Goal: Transaction & Acquisition: Purchase product/service

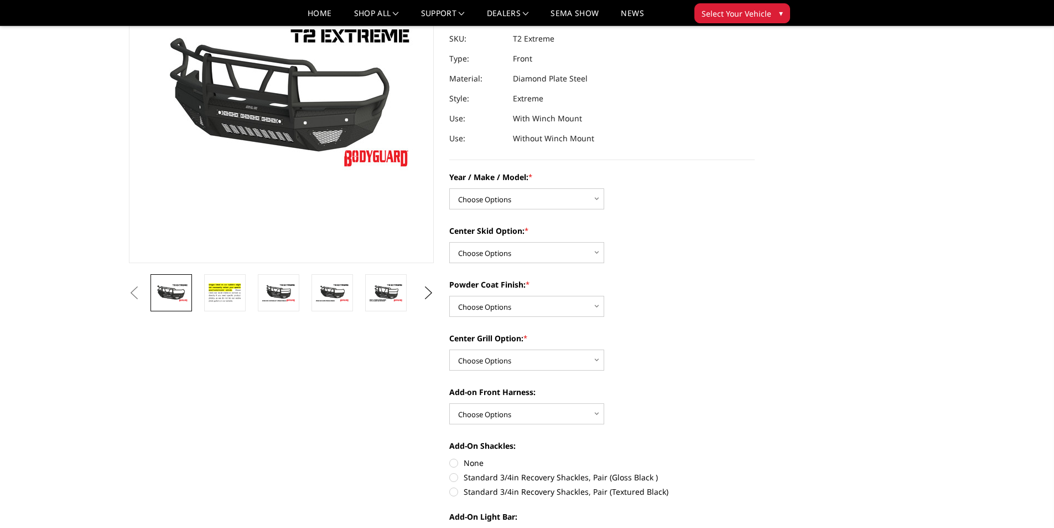
scroll to position [111, 0]
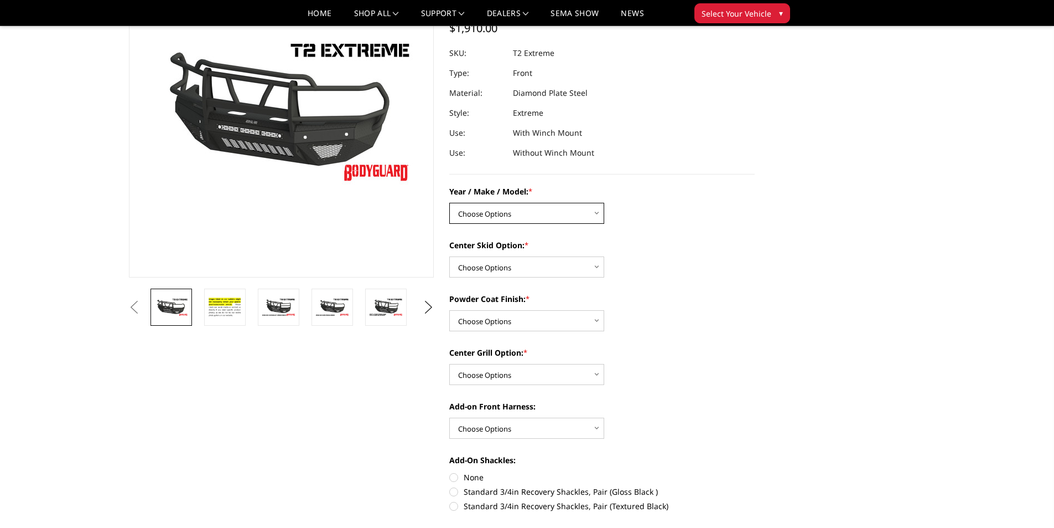
click at [596, 213] on select "Choose Options Chevrolet 19-21 1500 Chevrolet 15-19 2500 / 3500 Chevrolet 20-23…" at bounding box center [526, 213] width 155 height 21
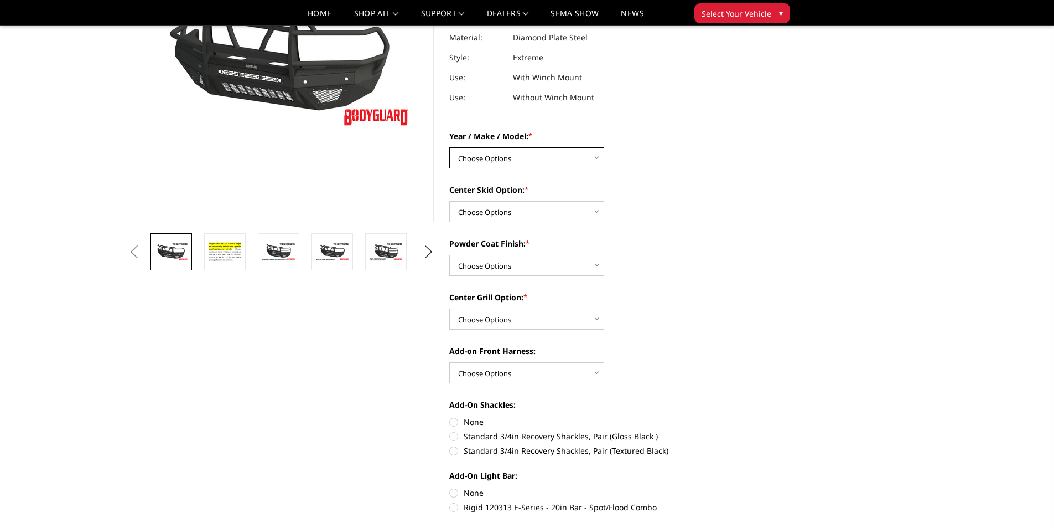
click at [598, 154] on select "Choose Options Chevrolet 19-21 1500 Chevrolet 15-19 2500 / 3500 Chevrolet 20-23…" at bounding box center [526, 157] width 155 height 21
select select "1446"
click at [449, 147] on select "Choose Options Chevrolet 19-21 1500 Chevrolet 15-19 2500 / 3500 Chevrolet 20-23…" at bounding box center [526, 157] width 155 height 21
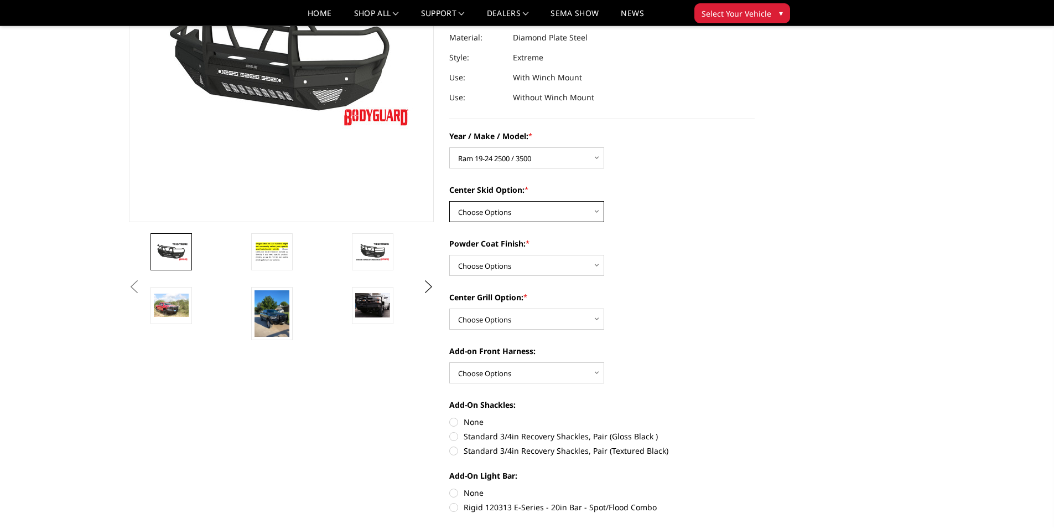
click at [594, 204] on select "Choose Options Standard center skid plate (included) Receiver tube Winch mount …" at bounding box center [526, 211] width 155 height 21
select select "626"
click at [449, 201] on select "Choose Options Standard center skid plate (included) Receiver tube Winch mount …" at bounding box center [526, 211] width 155 height 21
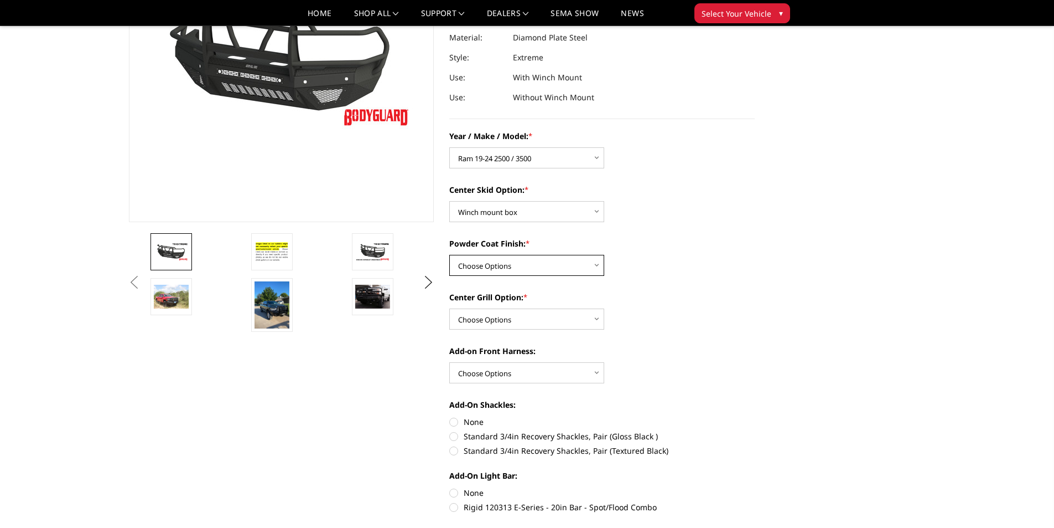
click at [486, 269] on select "Choose Options Bare metal Gloss Black Powder Coat Texture Black Powder Coat" at bounding box center [526, 265] width 155 height 21
select select "667"
click at [449, 255] on select "Choose Options Bare metal Gloss Black Powder Coat Texture Black Powder Coat" at bounding box center [526, 265] width 155 height 21
click at [522, 323] on select "Choose Options Add expanded metal in center grill Decline this option" at bounding box center [526, 318] width 155 height 21
select select "1080"
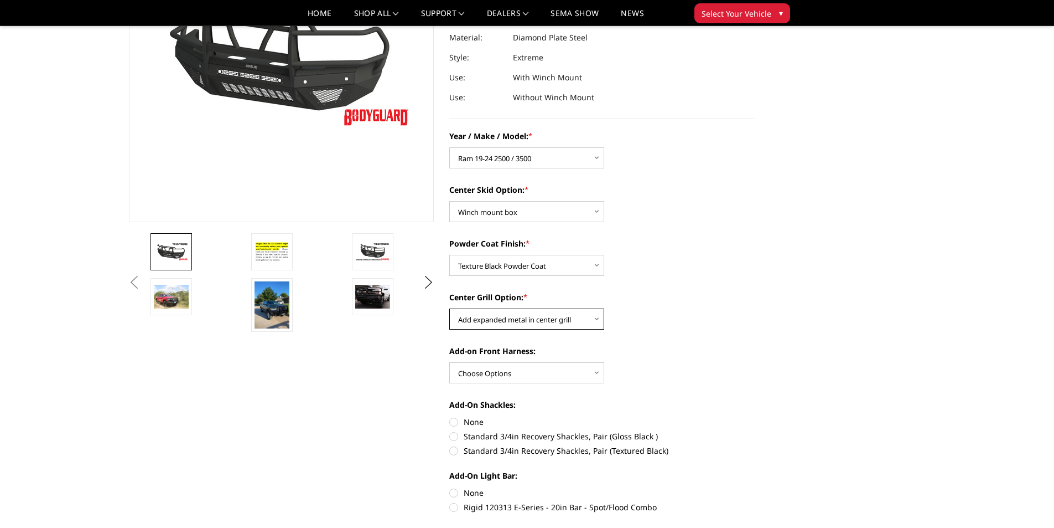
click at [449, 308] on select "Choose Options Add expanded metal in center grill Decline this option" at bounding box center [526, 318] width 155 height 21
click at [598, 376] on select "Choose Options WITH front camera harness WITHOUT front camera harness" at bounding box center [526, 372] width 155 height 21
click at [449, 362] on select "Choose Options WITH front camera harness WITHOUT front camera harness" at bounding box center [526, 372] width 155 height 21
click at [595, 368] on select "Choose Options WITH front camera harness WITHOUT front camera harness" at bounding box center [526, 372] width 155 height 21
click at [449, 362] on select "Choose Options WITH front camera harness WITHOUT front camera harness" at bounding box center [526, 372] width 155 height 21
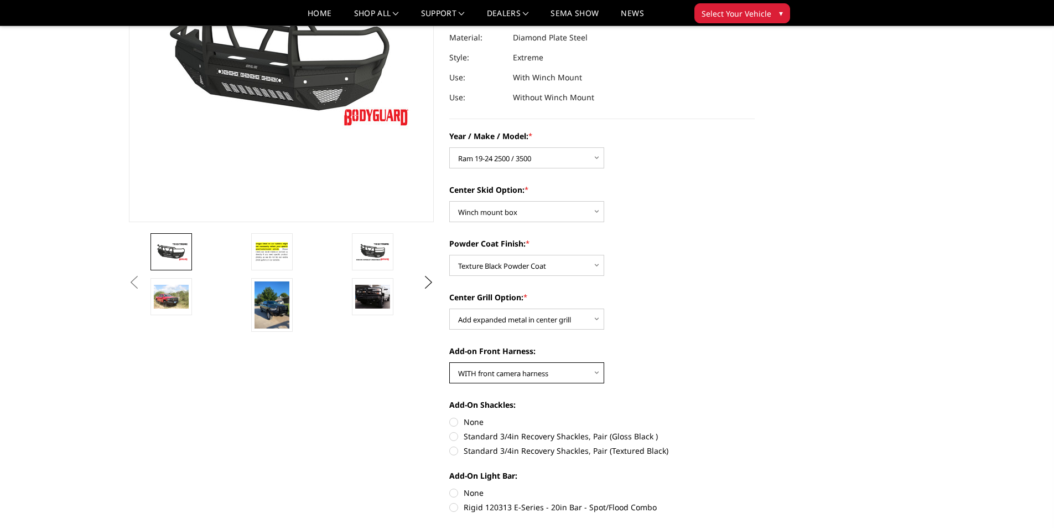
click at [500, 376] on select "Choose Options WITH front camera harness WITHOUT front camera harness" at bounding box center [526, 372] width 155 height 21
select select "1696"
click at [449, 362] on select "Choose Options WITH front camera harness WITHOUT front camera harness" at bounding box center [526, 372] width 155 height 21
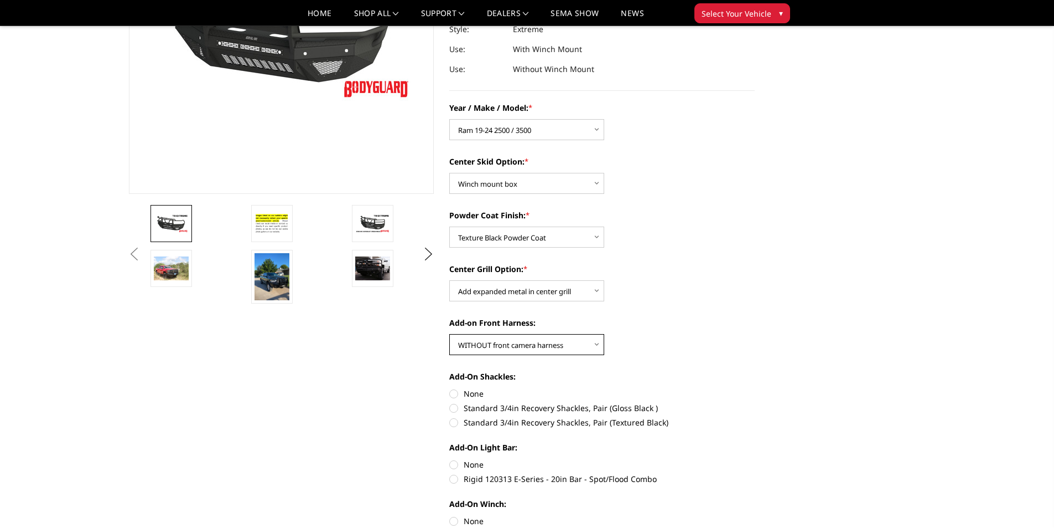
scroll to position [221, 0]
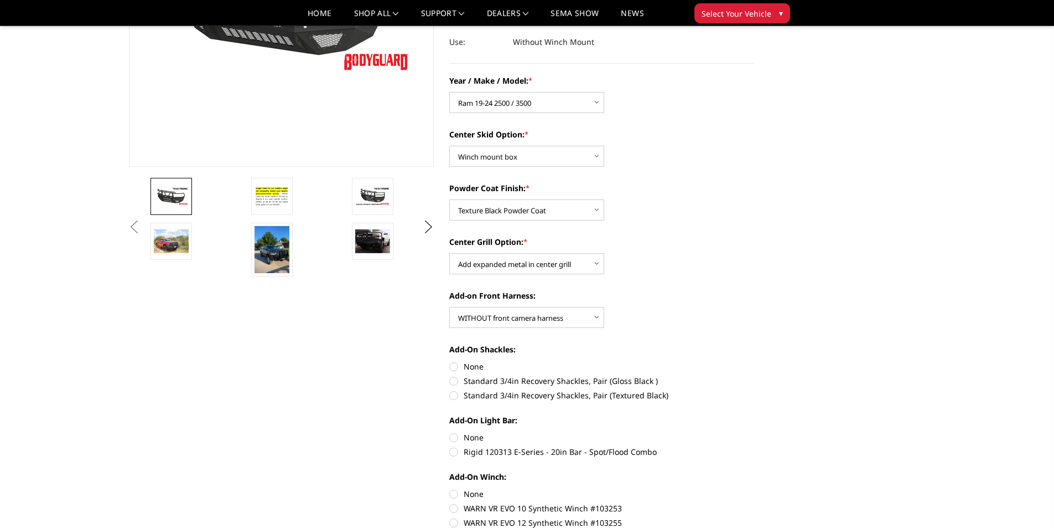
click at [453, 394] on label "Standard 3/4in Recovery Shackles, Pair (Textured Black)" at bounding box center [602, 395] width 306 height 12
click at [755, 375] on input "Standard 3/4in Recovery Shackles, Pair (Textured Black)" at bounding box center [755, 375] width 1 height 1
radio input "true"
click at [453, 446] on label "Rigid 120313 E-Series - 20in Bar - Spot/Flood Combo" at bounding box center [602, 452] width 306 height 12
click at [755, 432] on input "Rigid 120313 E-Series - 20in Bar - Spot/Flood Combo" at bounding box center [755, 431] width 1 height 1
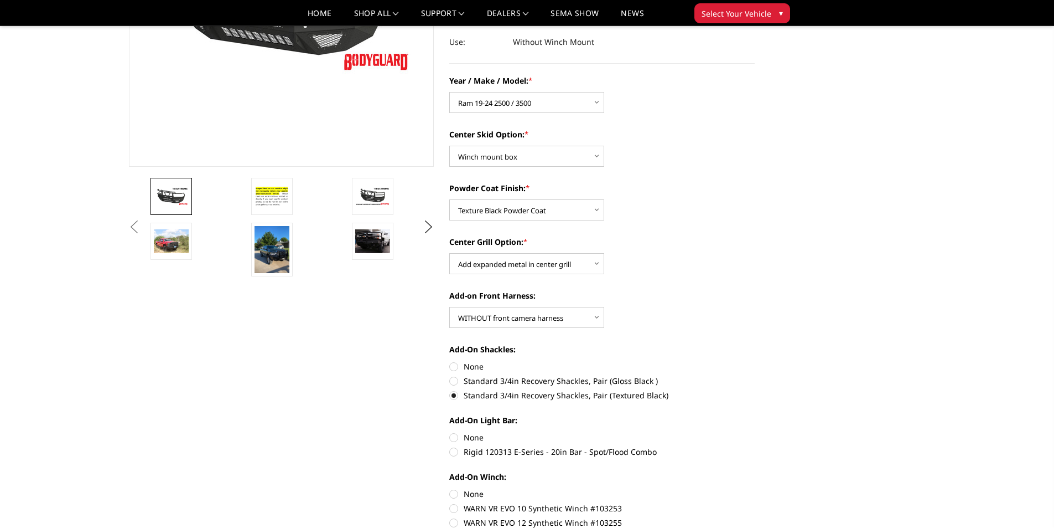
radio input "true"
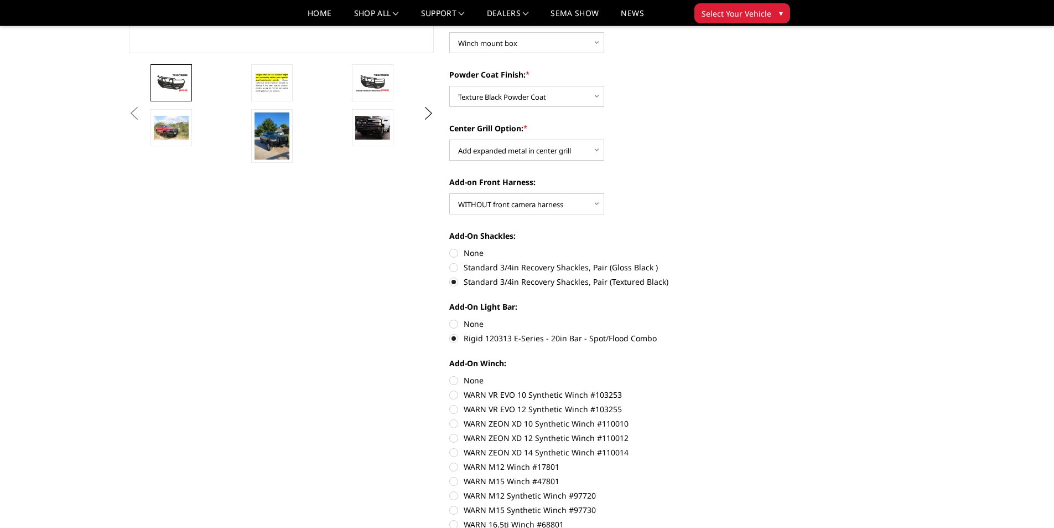
scroll to position [332, 0]
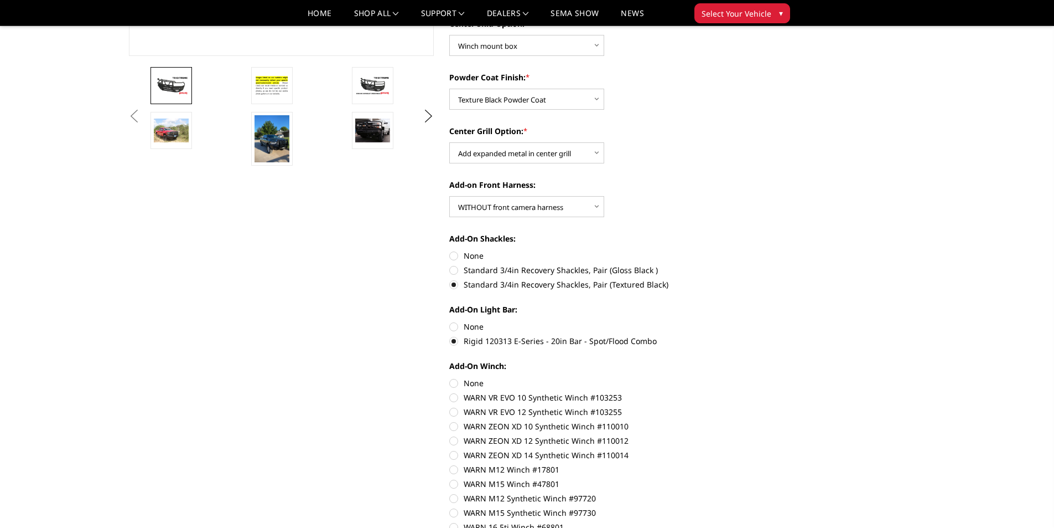
click at [313, 420] on div "Previous Next" at bounding box center [442, 426] width 642 height 1404
click at [457, 342] on label "Rigid 120313 E-Series - 20in Bar - Spot/Flood Combo" at bounding box center [602, 341] width 306 height 12
click at [755, 321] on input "Rigid 120313 E-Series - 20in Bar - Spot/Flood Combo" at bounding box center [755, 320] width 1 height 1
click at [452, 344] on label "Rigid 120313 E-Series - 20in Bar - Spot/Flood Combo" at bounding box center [602, 341] width 306 height 12
click at [755, 321] on input "Rigid 120313 E-Series - 20in Bar - Spot/Flood Combo" at bounding box center [755, 320] width 1 height 1
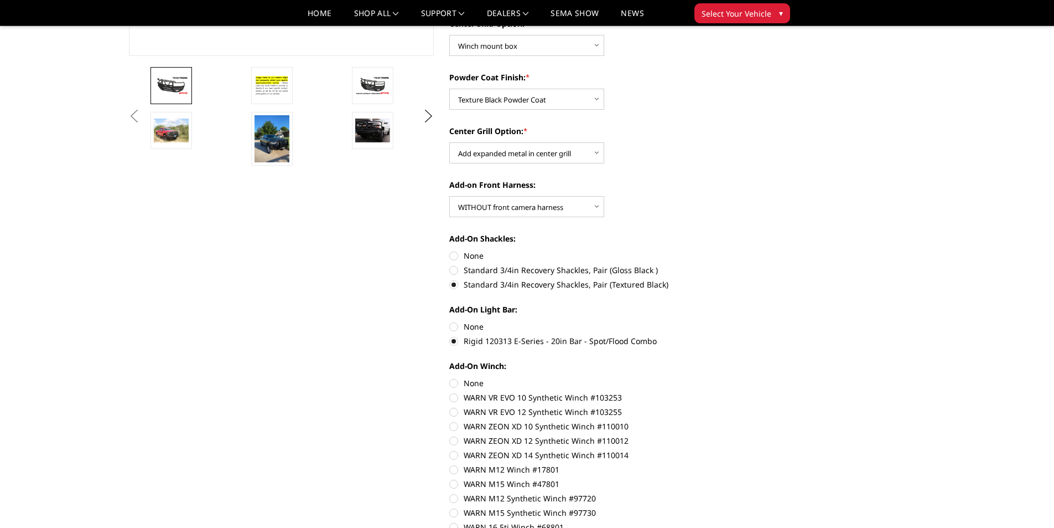
click at [453, 342] on label "Rigid 120313 E-Series - 20in Bar - Spot/Flood Combo" at bounding box center [602, 341] width 306 height 12
click at [755, 321] on input "Rigid 120313 E-Series - 20in Bar - Spot/Flood Combo" at bounding box center [755, 320] width 1 height 1
click at [450, 328] on label "None" at bounding box center [602, 326] width 306 height 12
click at [450, 321] on input "None" at bounding box center [449, 320] width 1 height 1
radio input "true"
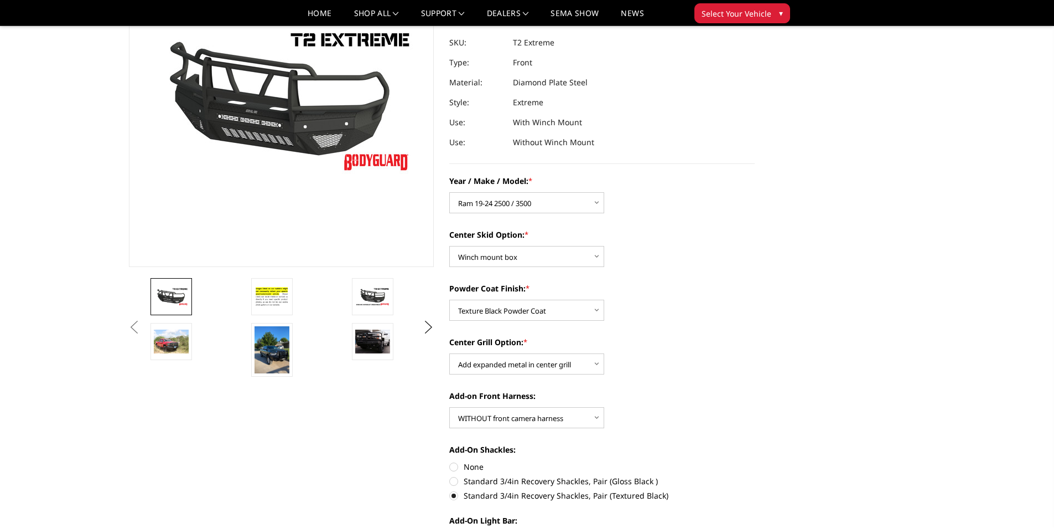
scroll to position [277, 0]
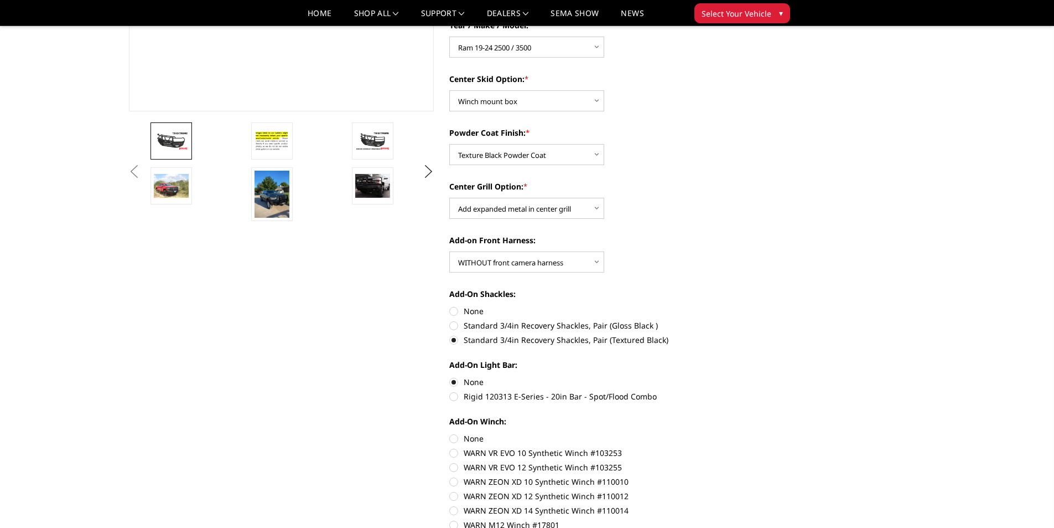
click at [457, 399] on label "Rigid 120313 E-Series - 20in Bar - Spot/Flood Combo" at bounding box center [602, 396] width 306 height 12
click at [755, 376] on input "Rigid 120313 E-Series - 20in Bar - Spot/Flood Combo" at bounding box center [755, 376] width 1 height 1
radio input "true"
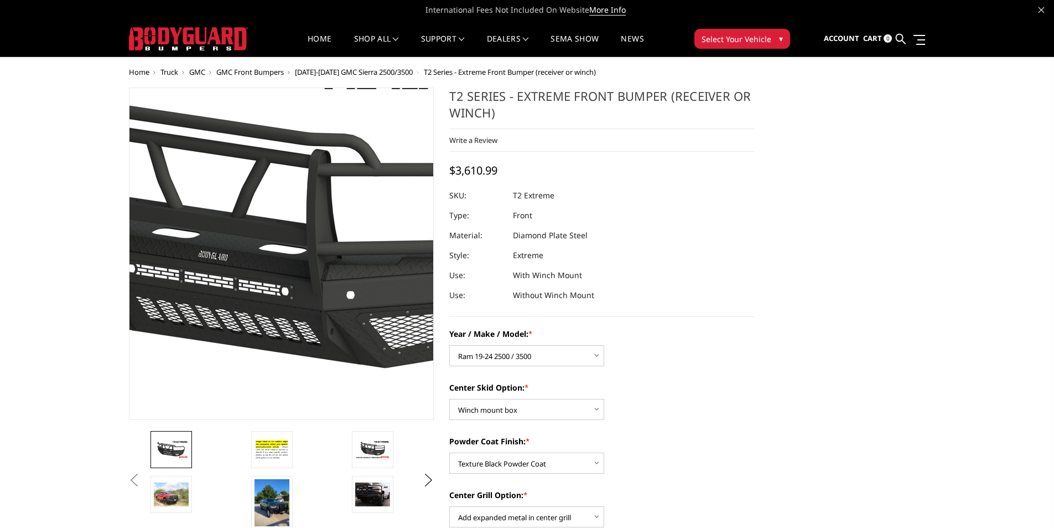
scroll to position [0, 0]
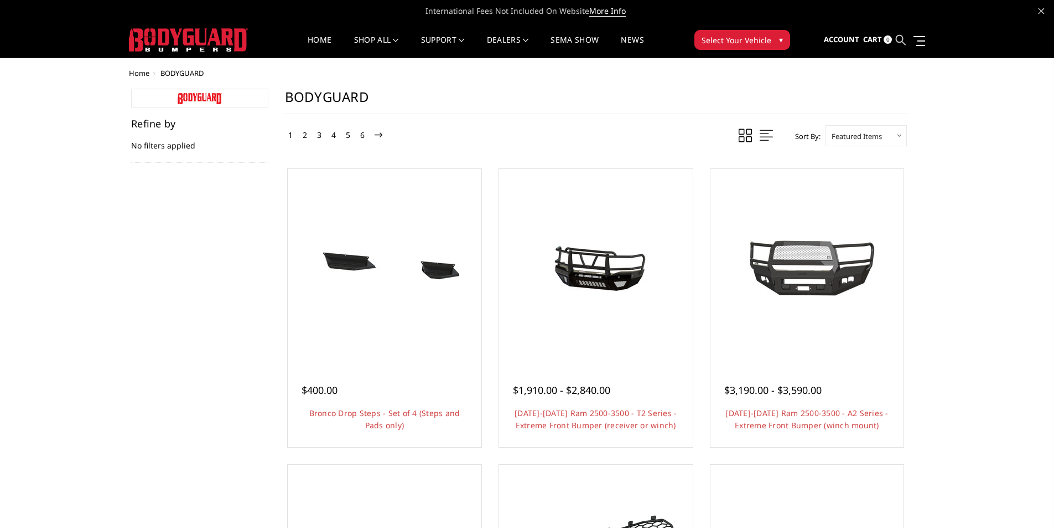
click at [902, 39] on icon at bounding box center [901, 40] width 10 height 10
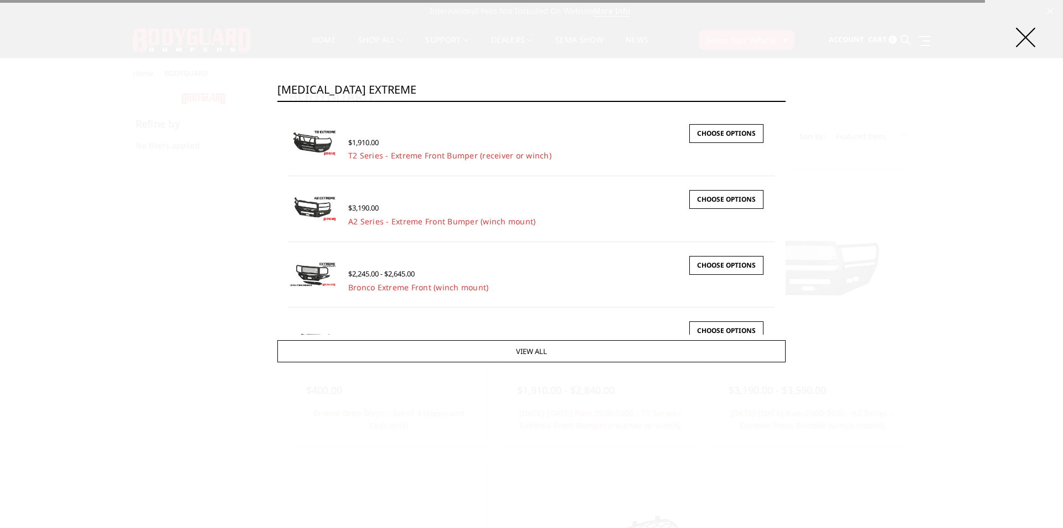
type input "T3 EXTREME"
click at [785, 101] on input "Search" at bounding box center [785, 101] width 1 height 1
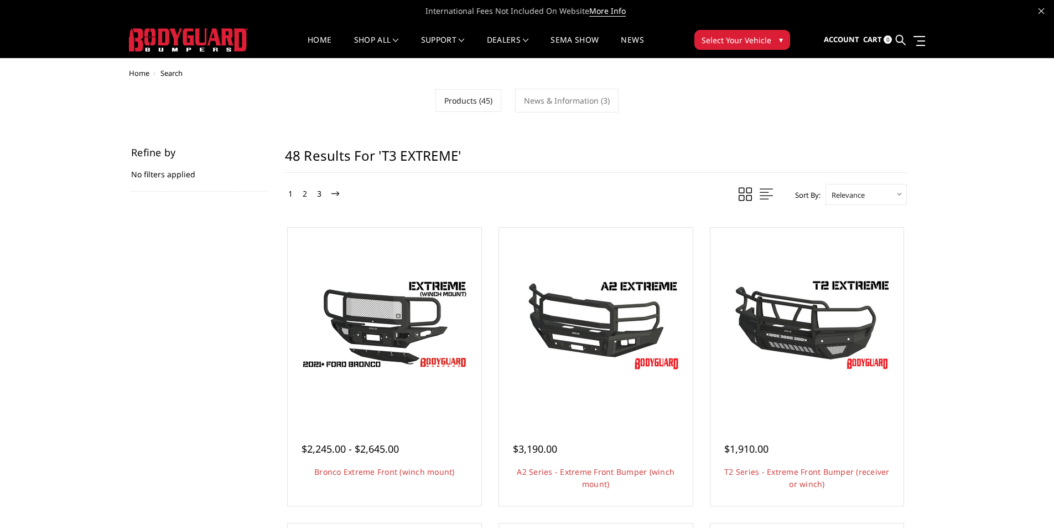
click at [472, 157] on h1 "48 results for 'T3 EXTREME'" at bounding box center [596, 159] width 622 height 25
click at [902, 35] on icon at bounding box center [901, 40] width 10 height 10
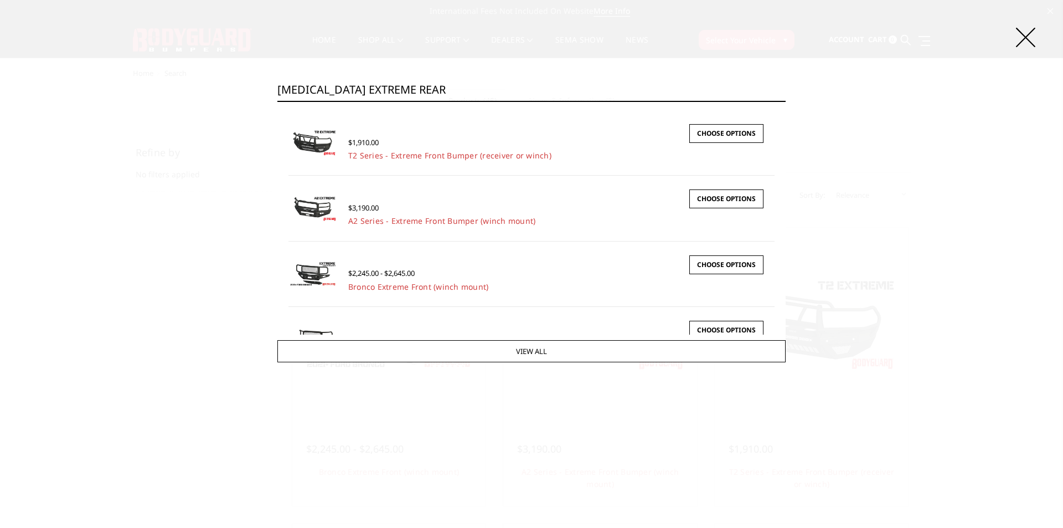
type input "T3 EXTREME REAR"
click at [785, 101] on input "Search" at bounding box center [785, 101] width 1 height 1
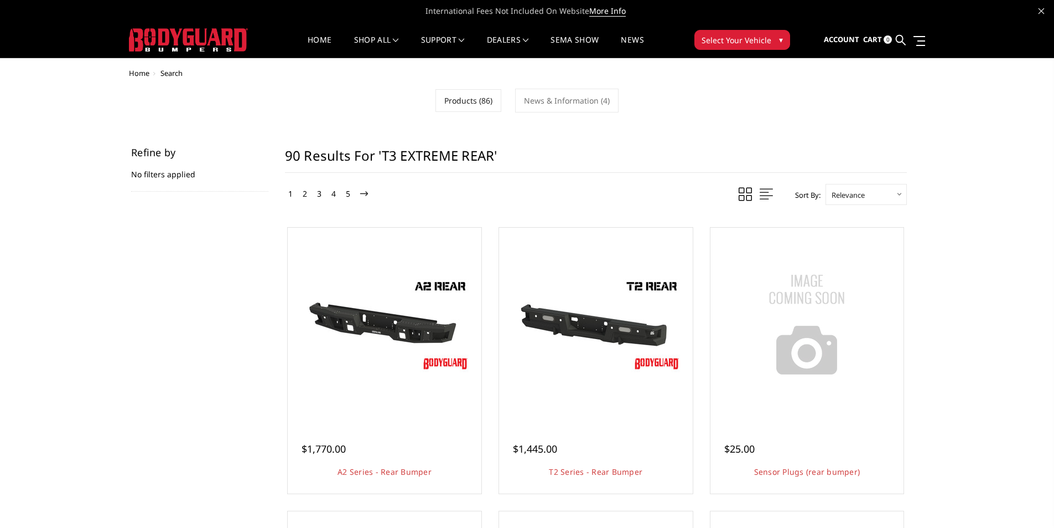
click at [742, 33] on button "Select Your Vehicle ▾" at bounding box center [743, 40] width 96 height 20
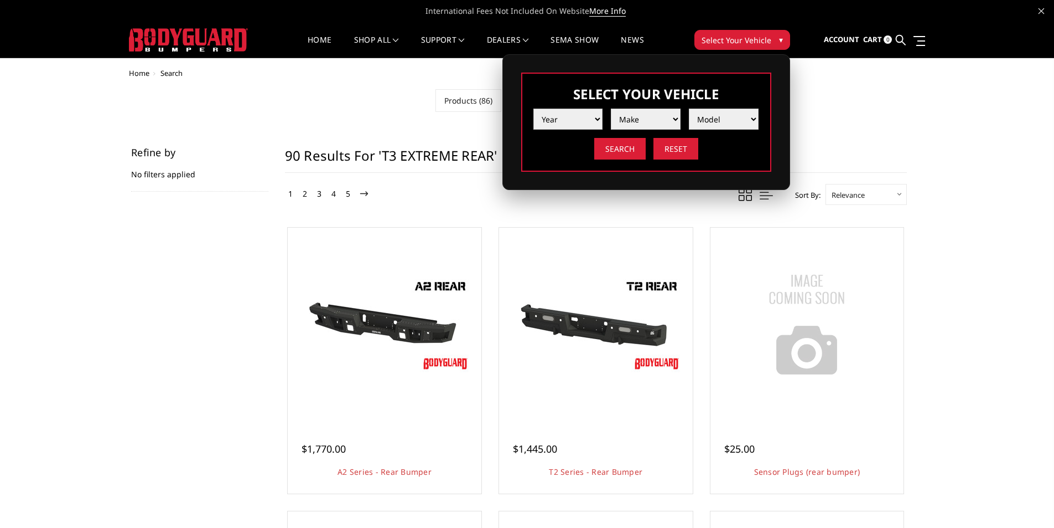
click at [571, 129] on select "Year [DATE] 2024 2023 2022 2021 2020 2019 2018 2017 2016 2015 2014 2013 2012 20…" at bounding box center [569, 118] width 70 height 21
select select "yr_2025"
click at [534, 123] on select "Year [DATE] 2024 2023 2022 2021 2020 2019 2018 2017 2016 2015 2014 2013 2012 20…" at bounding box center [569, 118] width 70 height 21
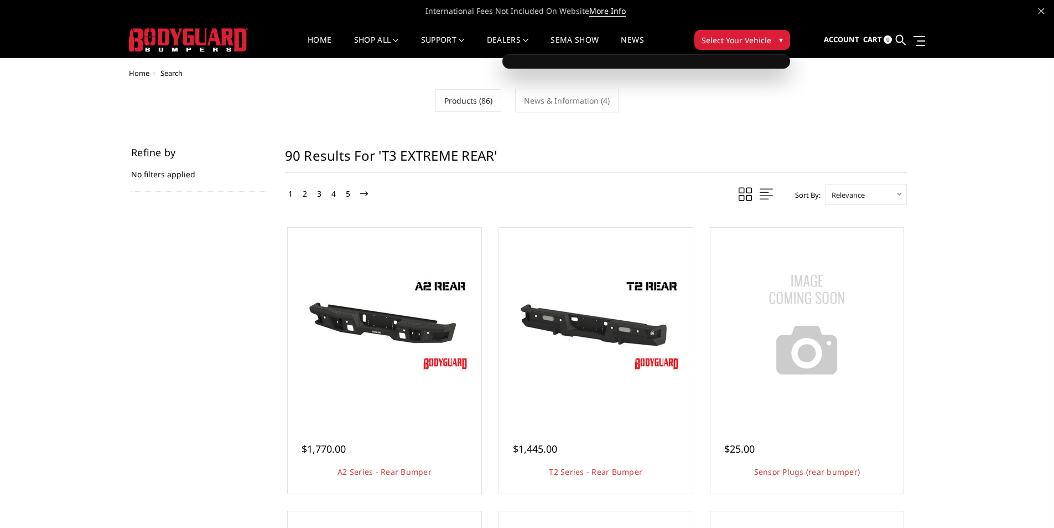
click at [710, 39] on span "Select Your Vehicle" at bounding box center [737, 40] width 70 height 12
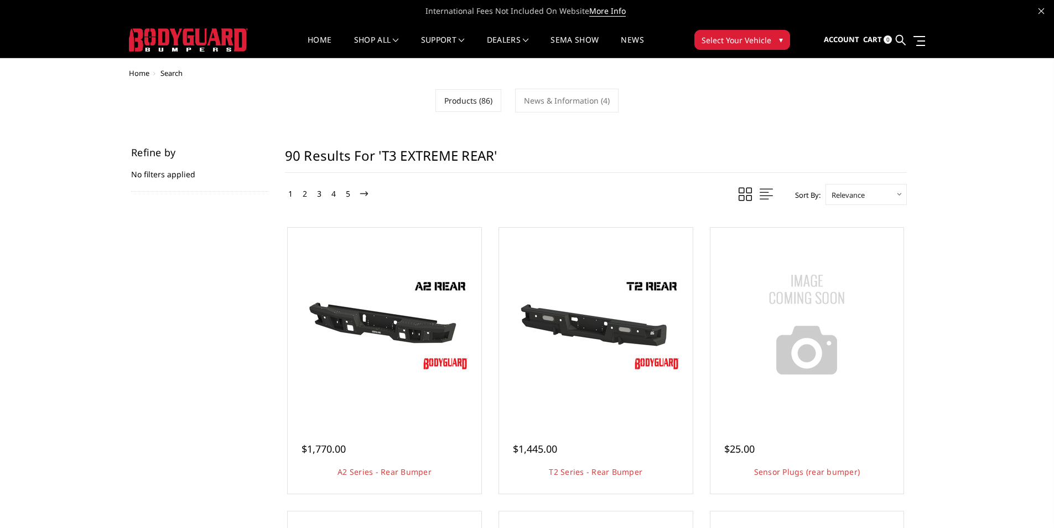
click at [756, 39] on span "Select Your Vehicle" at bounding box center [737, 40] width 70 height 12
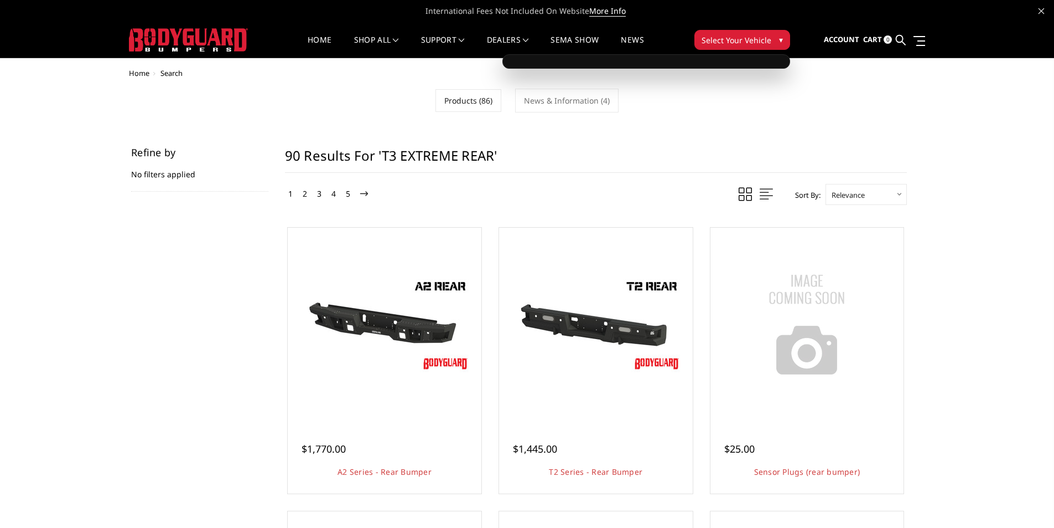
click at [782, 39] on span "▾" at bounding box center [781, 40] width 4 height 12
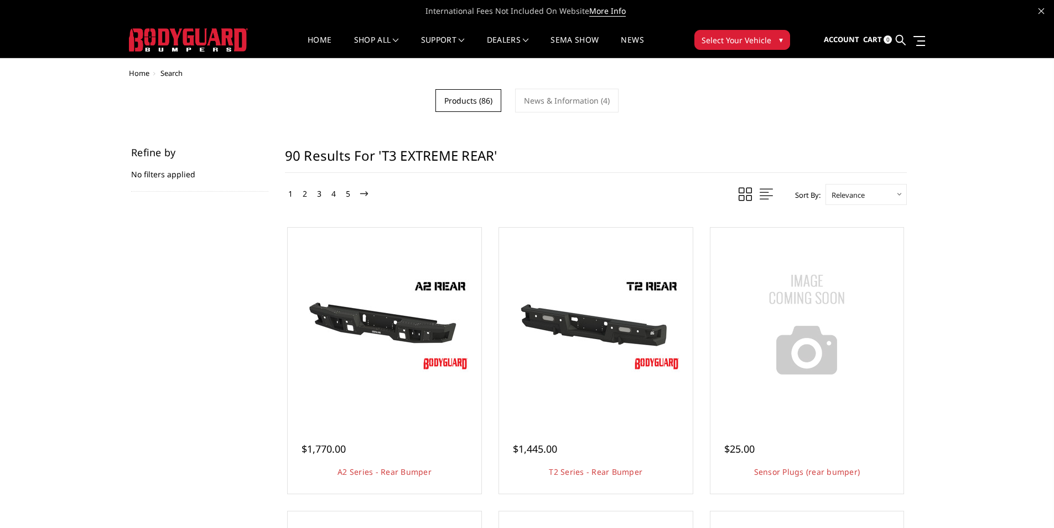
click at [481, 101] on link "Products (86)" at bounding box center [469, 100] width 66 height 23
click at [712, 43] on span "Select Your Vehicle" at bounding box center [737, 40] width 70 height 12
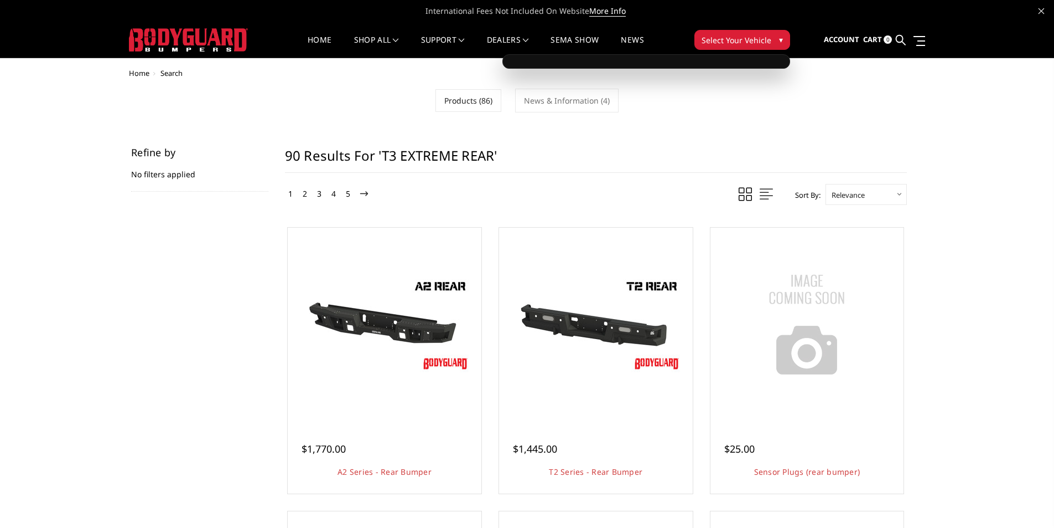
click at [679, 56] on div at bounding box center [647, 61] width 288 height 14
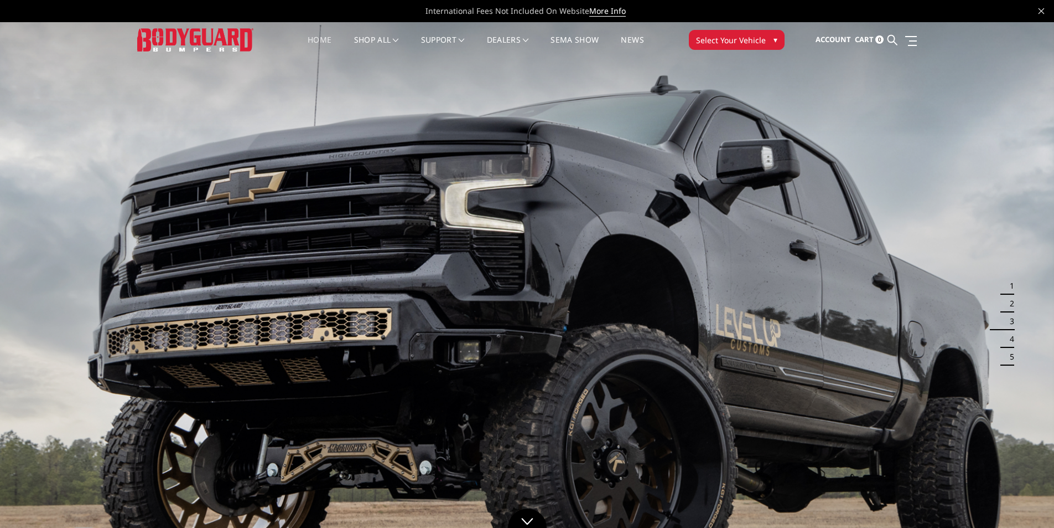
click at [774, 35] on span "▾" at bounding box center [776, 40] width 4 height 12
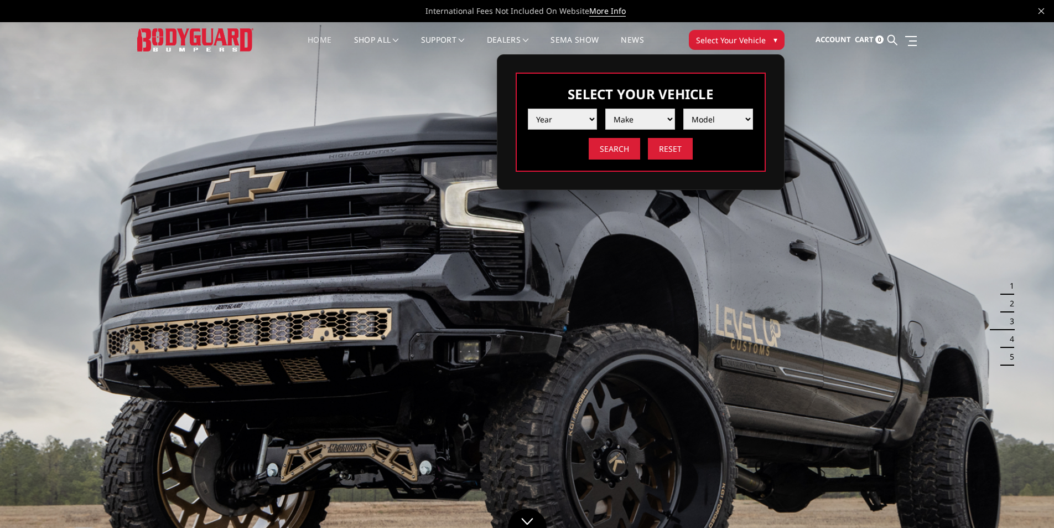
click at [576, 130] on select "Year 2025 2024 2023 2022 2021 2020 2019 2018 2017 2016 2015 2014 2013 2012 2011…" at bounding box center [563, 118] width 70 height 21
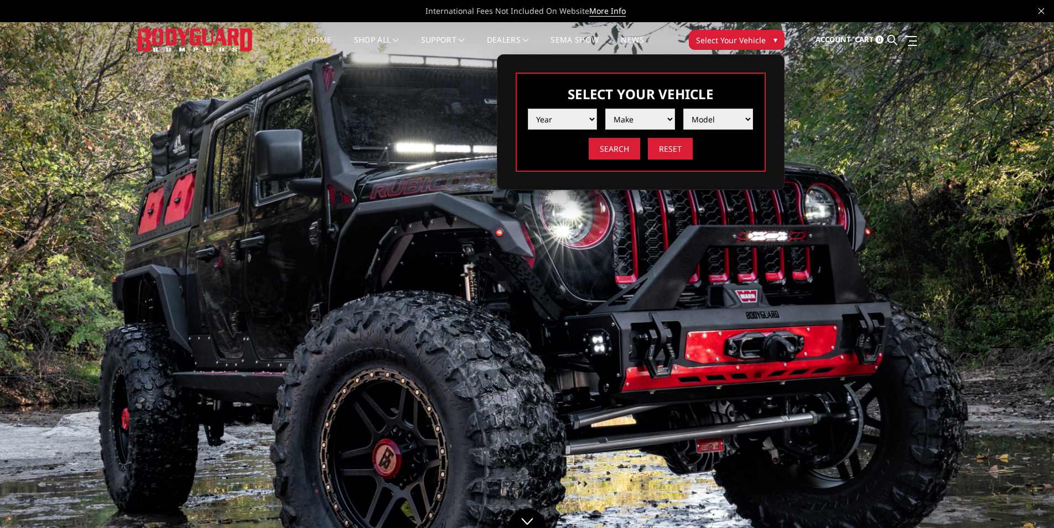
select select "yr_2025"
click at [528, 123] on select "Year 2025 2024 2023 2022 2021 2020 2019 2018 2017 2016 2015 2014 2013 2012 2011…" at bounding box center [563, 118] width 70 height 21
click at [670, 130] on select "Make Chevrolet Ford GMC Ram Toyota" at bounding box center [641, 118] width 70 height 21
select select "mk_ram"
click at [606, 123] on select "Make Chevrolet Ford GMC Ram Toyota" at bounding box center [641, 118] width 70 height 21
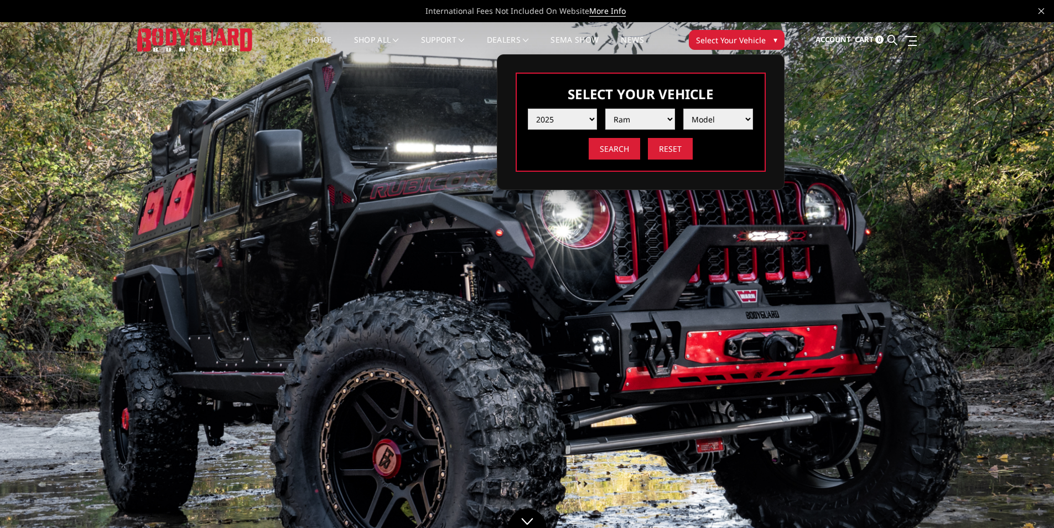
click at [715, 130] on select "Model 1500 6-Lug 1500 Rebel 2500 / 3500 4500 / 5500 RHO" at bounding box center [719, 118] width 70 height 21
select select "md_2500-3500"
click at [684, 123] on select "Model 1500 6-Lug 1500 Rebel 2500 / 3500 4500 / 5500 RHO" at bounding box center [719, 118] width 70 height 21
click at [624, 159] on input "Search" at bounding box center [614, 149] width 51 height 22
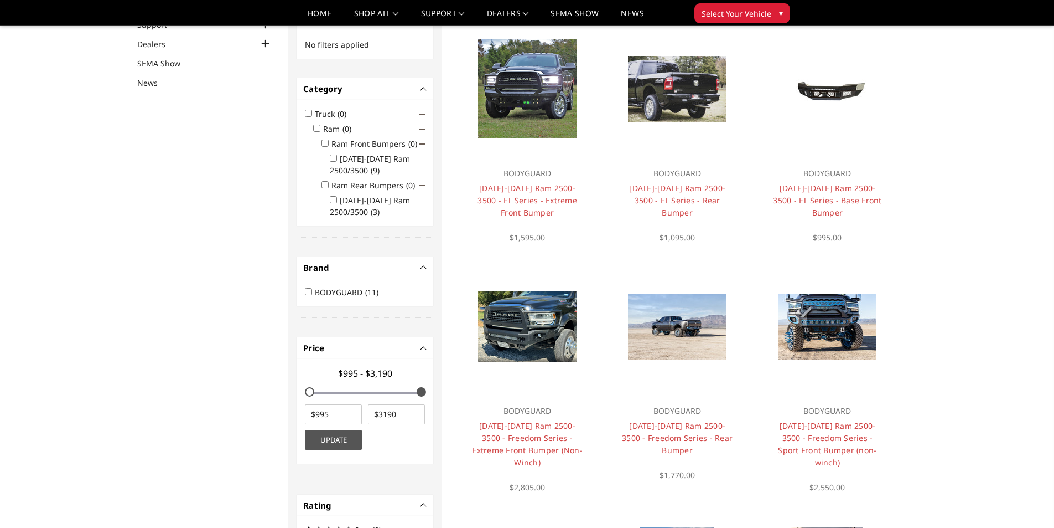
scroll to position [111, 0]
click at [326, 186] on input "Ram Rear Bumpers (0)" at bounding box center [325, 185] width 7 height 7
checkbox input "true"
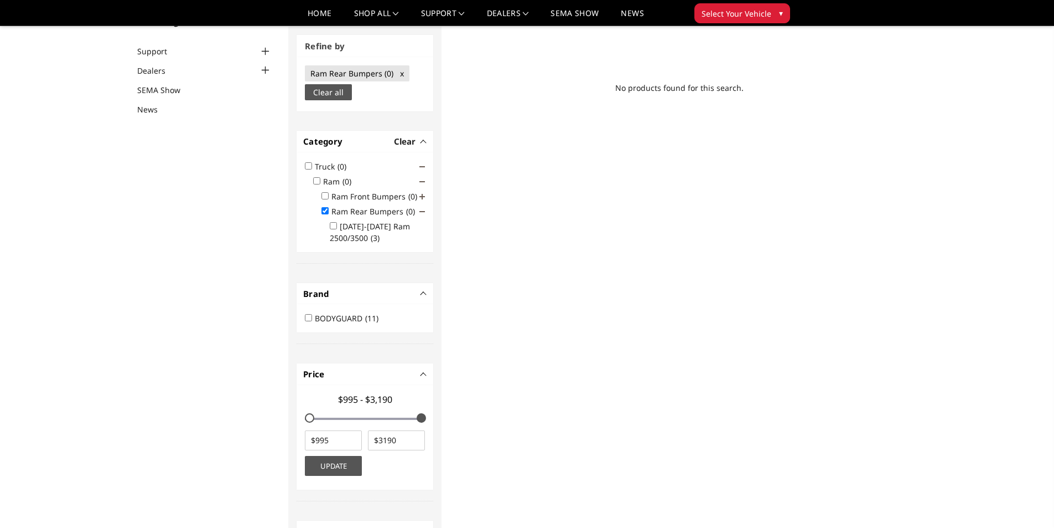
scroll to position [84, 0]
click at [769, 17] on button "Select Your Vehicle ▾" at bounding box center [743, 13] width 96 height 20
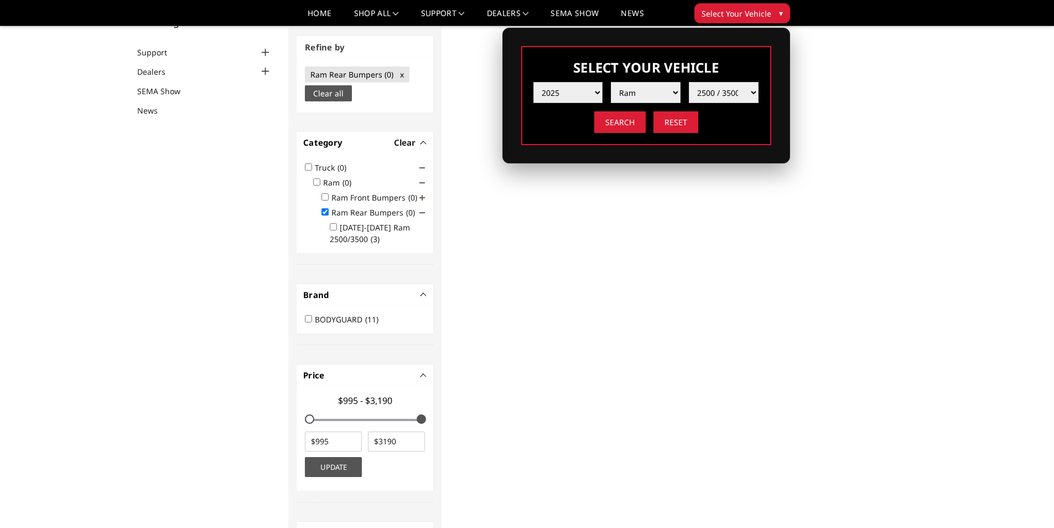
click at [591, 103] on select "Year [DATE] 2024 2023 2022 2021 2020 2019 2018 2017 2016 2015 2014 2013 2012 20…" at bounding box center [569, 92] width 70 height 21
select select "yr_2024"
click at [534, 96] on select "Year 2025 2024 2023 2022 2021 2020 2019 2018 2017 2016 2015 2014 2013 2012 2011…" at bounding box center [569, 92] width 70 height 21
select select "-1"
click at [629, 133] on input "Search" at bounding box center [619, 122] width 51 height 22
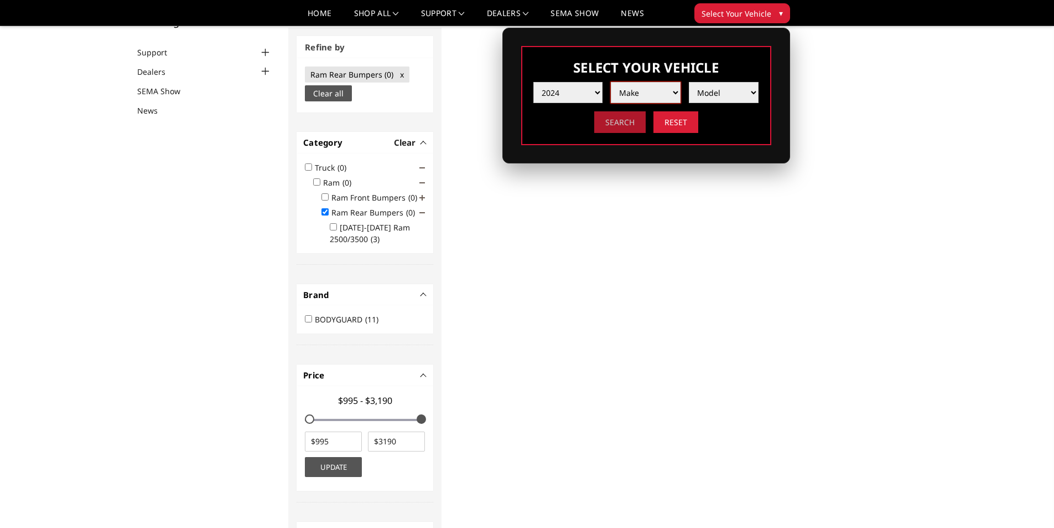
click at [621, 133] on input "Search" at bounding box center [619, 122] width 51 height 22
click at [647, 102] on select "Make Chevrolet Ford GMC Ram Toyota" at bounding box center [646, 92] width 70 height 21
select select "mk_ram"
click at [611, 96] on select "Make Chevrolet Ford GMC Ram Toyota" at bounding box center [646, 92] width 70 height 21
click at [710, 100] on select "Model 1500 6-Lug 1500 Rebel 2500 / 3500 4500 / 5500 TRX" at bounding box center [724, 92] width 70 height 21
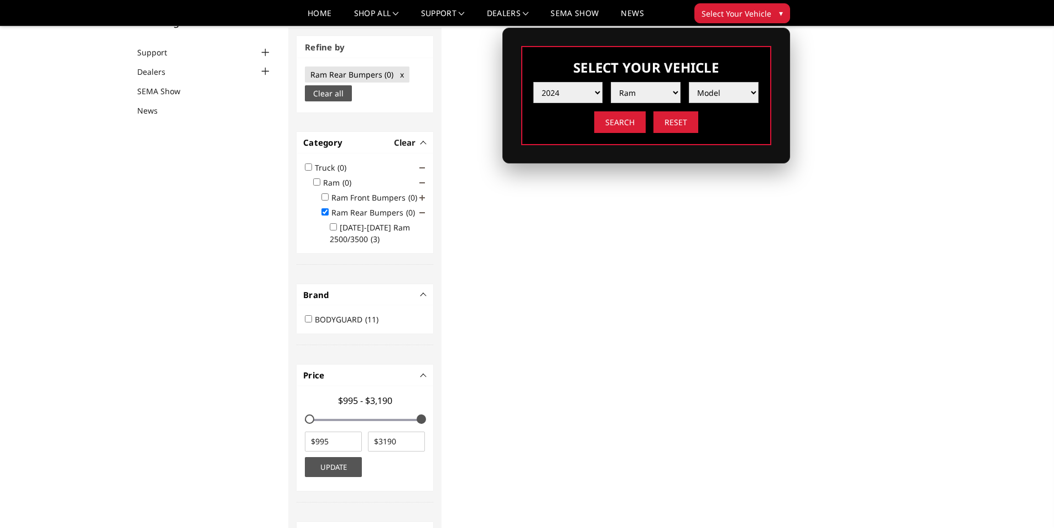
select select "md_2500-3500"
click at [689, 96] on select "Model 1500 6-Lug 1500 Rebel 2500 / 3500 4500 / 5500 TRX" at bounding box center [724, 92] width 70 height 21
click at [608, 133] on input "Search" at bounding box center [619, 122] width 51 height 22
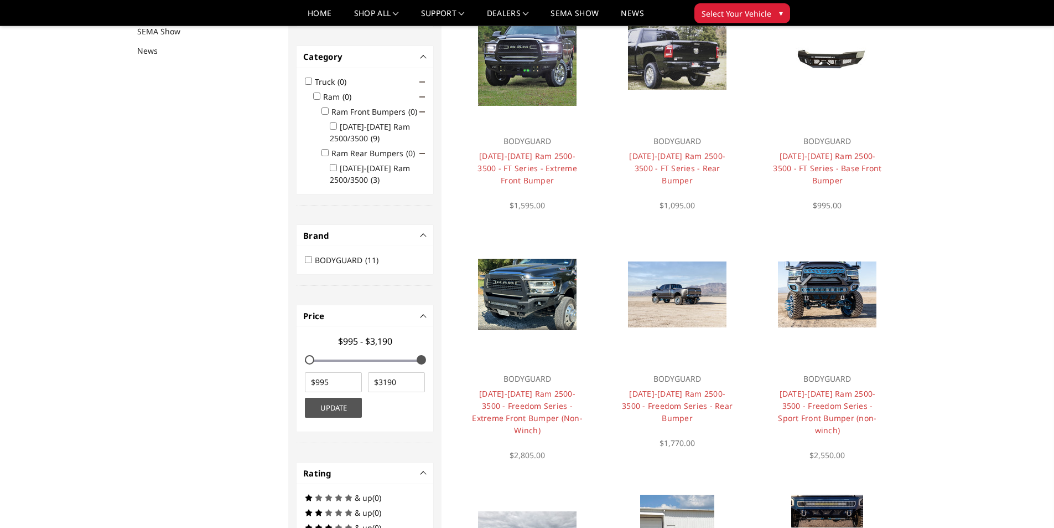
scroll to position [144, 0]
click at [324, 152] on input "Ram Rear Bumpers (0)" at bounding box center [325, 151] width 7 height 7
checkbox input "true"
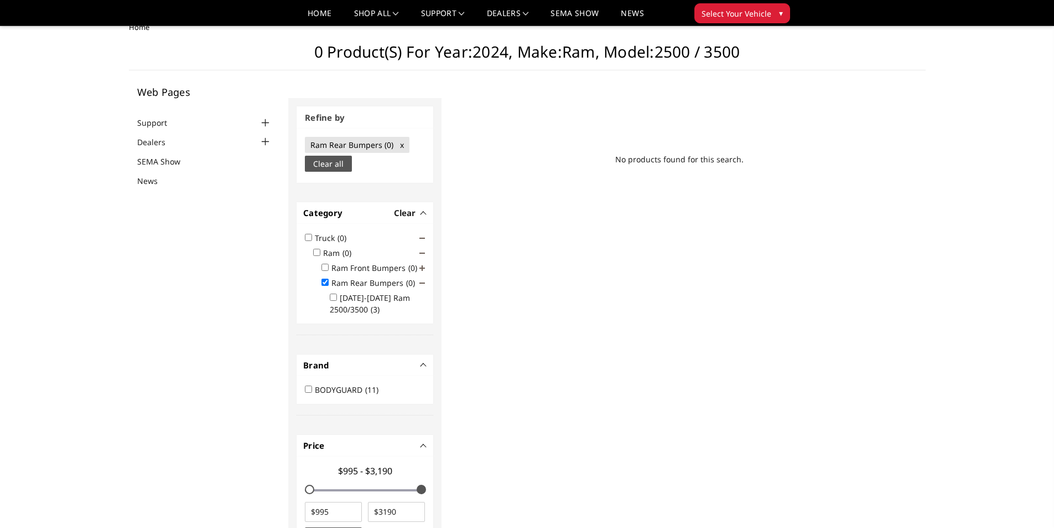
scroll to position [0, 0]
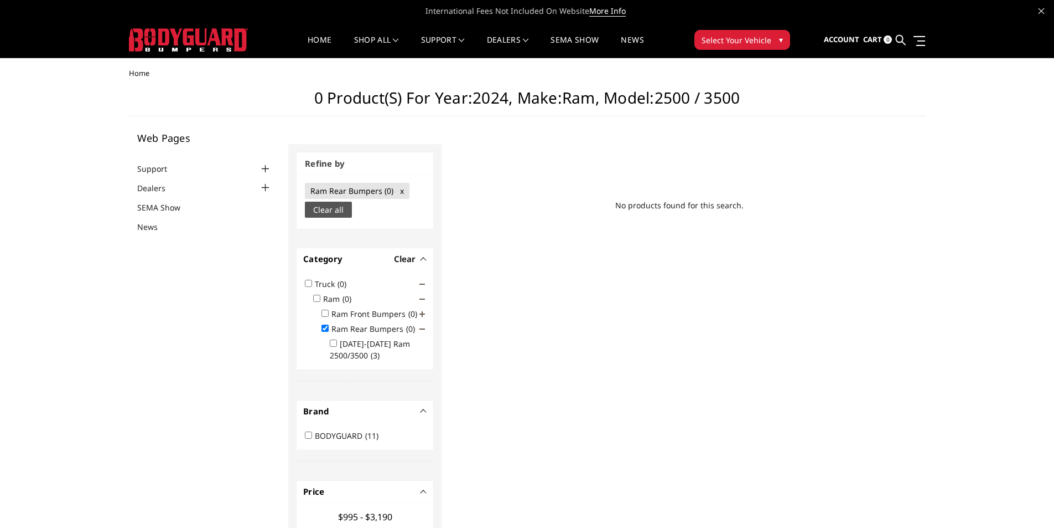
click at [326, 314] on input "Ram Front Bumpers (0)" at bounding box center [325, 312] width 7 height 7
checkbox input "true"
click at [327, 328] on ul "Ram Front Bumpers (0) [DATE]-[DATE] Ram 2500/3500 (9) Ram Rear Bumpers (0) [DAT…" at bounding box center [369, 332] width 112 height 56
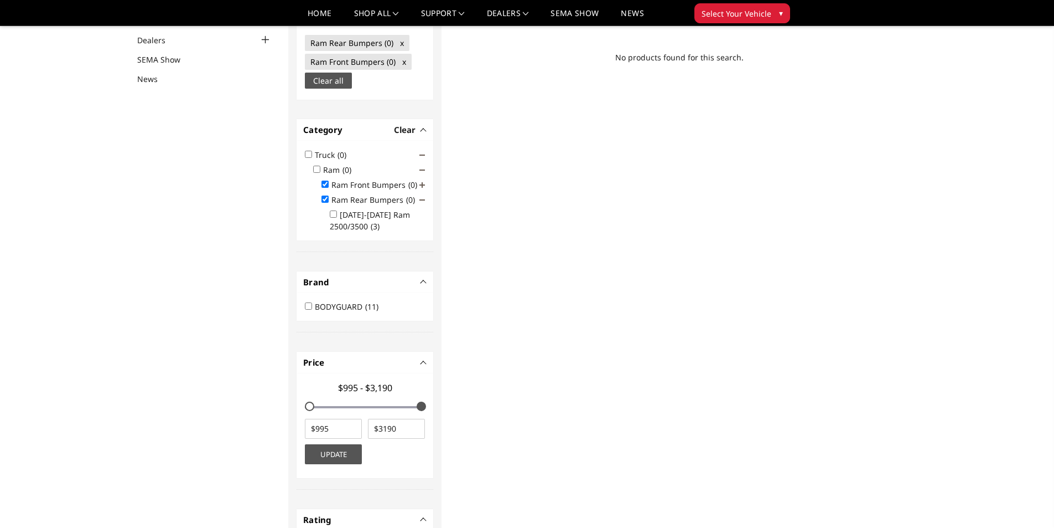
scroll to position [116, 0]
click at [327, 200] on input "Ram Rear Bumpers (0)" at bounding box center [325, 197] width 7 height 7
checkbox input "false"
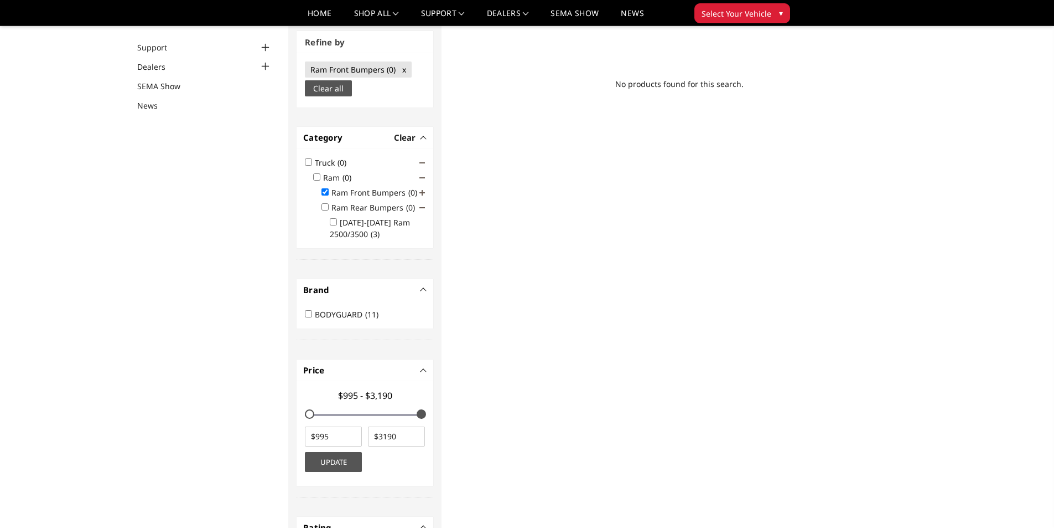
scroll to position [84, 0]
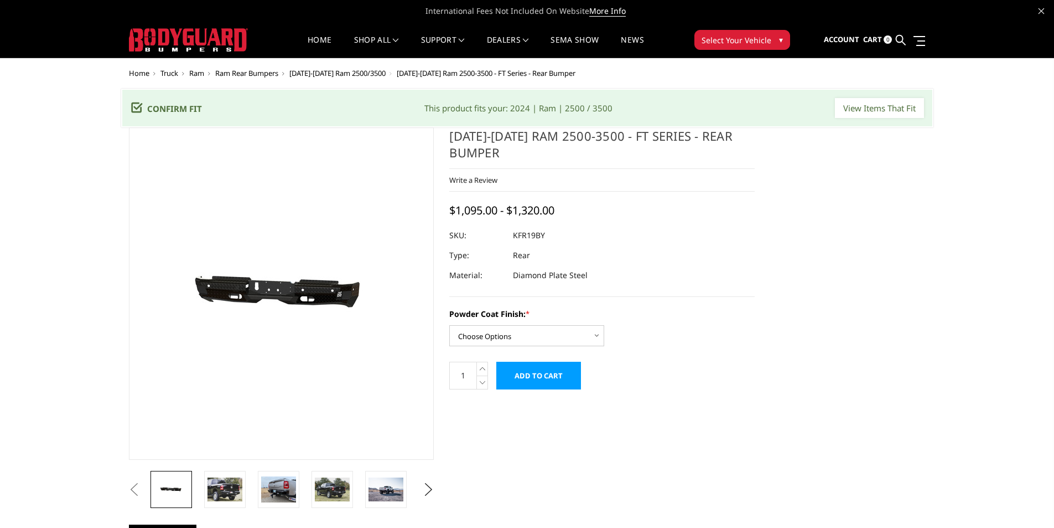
click at [271, 297] on img at bounding box center [296, 294] width 709 height 337
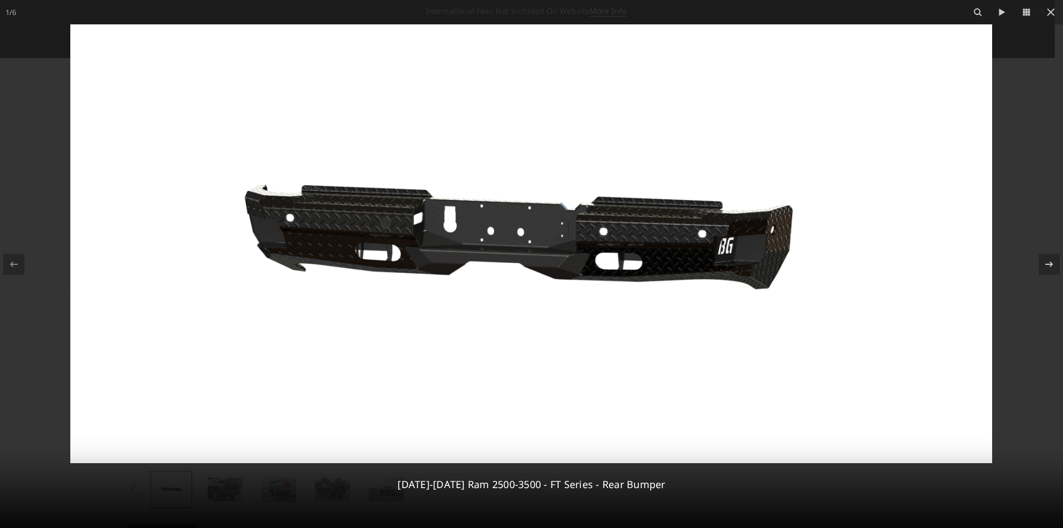
click at [1014, 84] on div at bounding box center [531, 264] width 1063 height 528
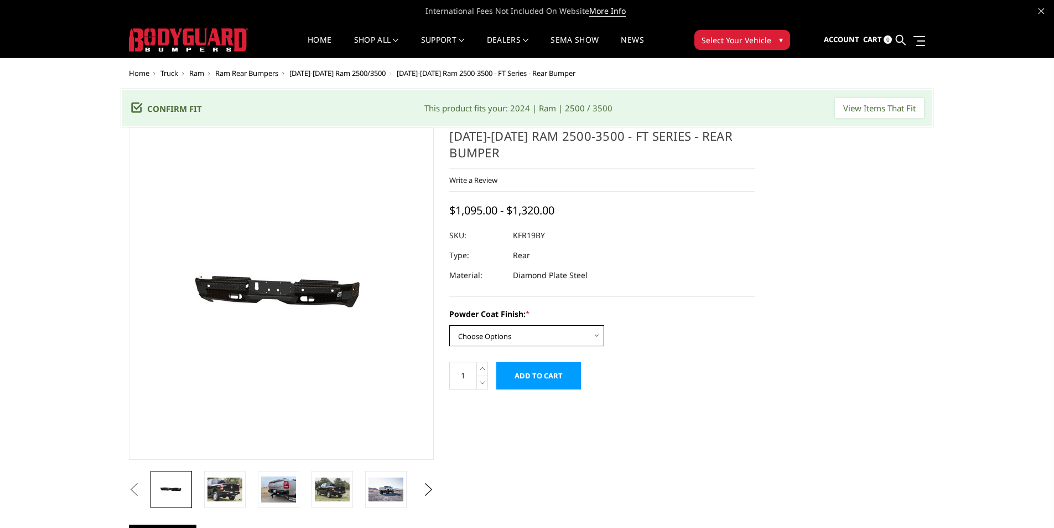
click at [598, 345] on select "Choose Options Bare Metal Gloss Black Powder Coat Textured Black Powder Coat" at bounding box center [526, 335] width 155 height 21
select select "3416"
click at [449, 333] on select "Choose Options Bare Metal Gloss Black Powder Coat Textured Black Powder Coat" at bounding box center [526, 335] width 155 height 21
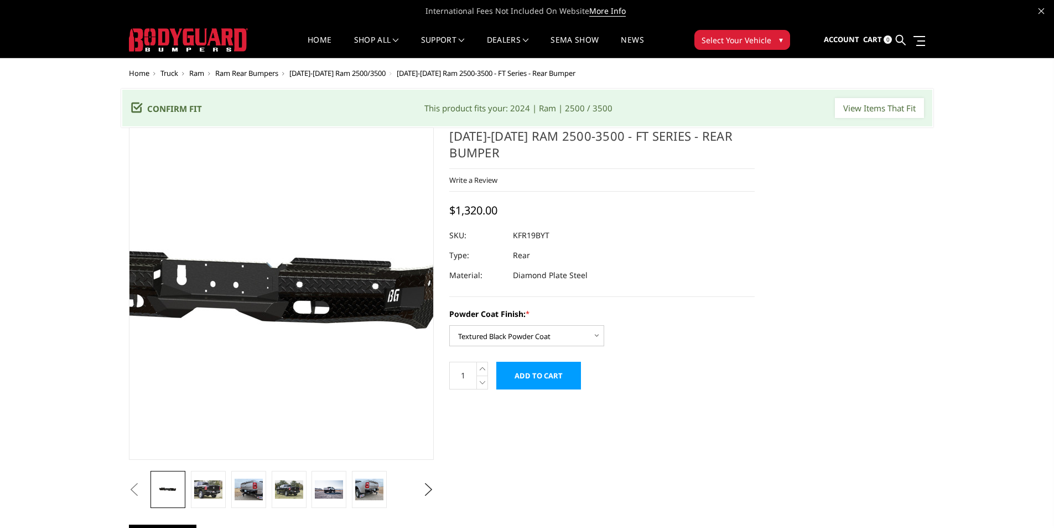
click at [310, 323] on img at bounding box center [244, 293] width 709 height 337
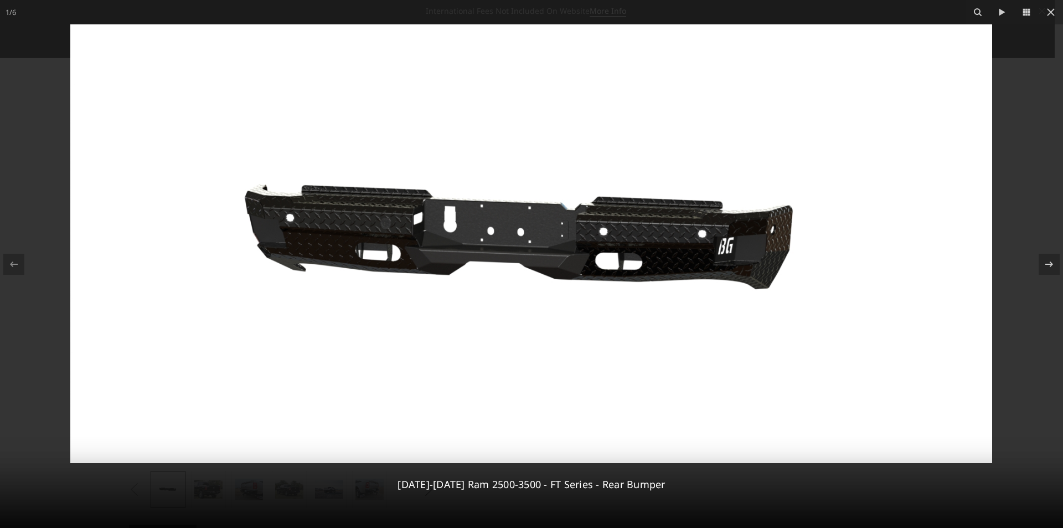
click at [1051, 66] on div at bounding box center [531, 264] width 1063 height 528
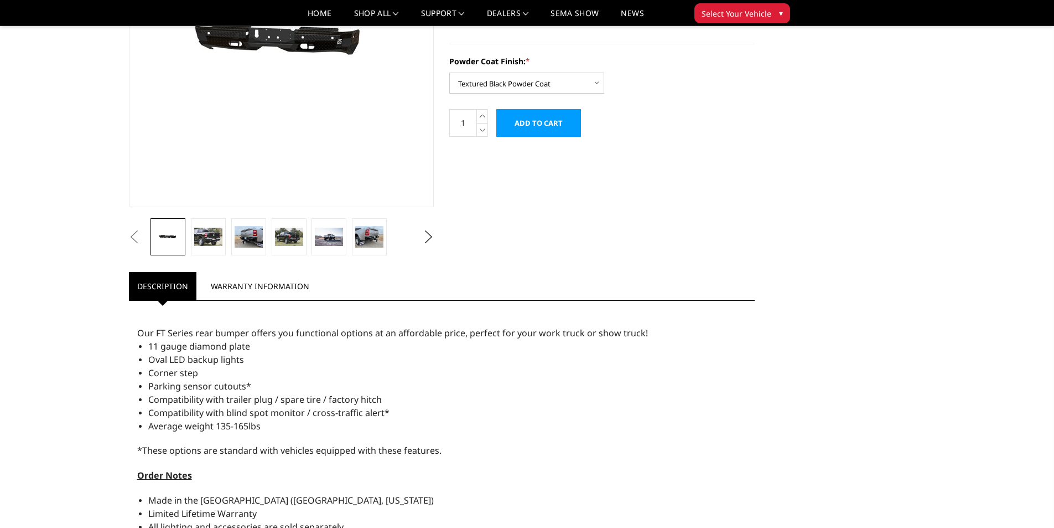
scroll to position [221, 0]
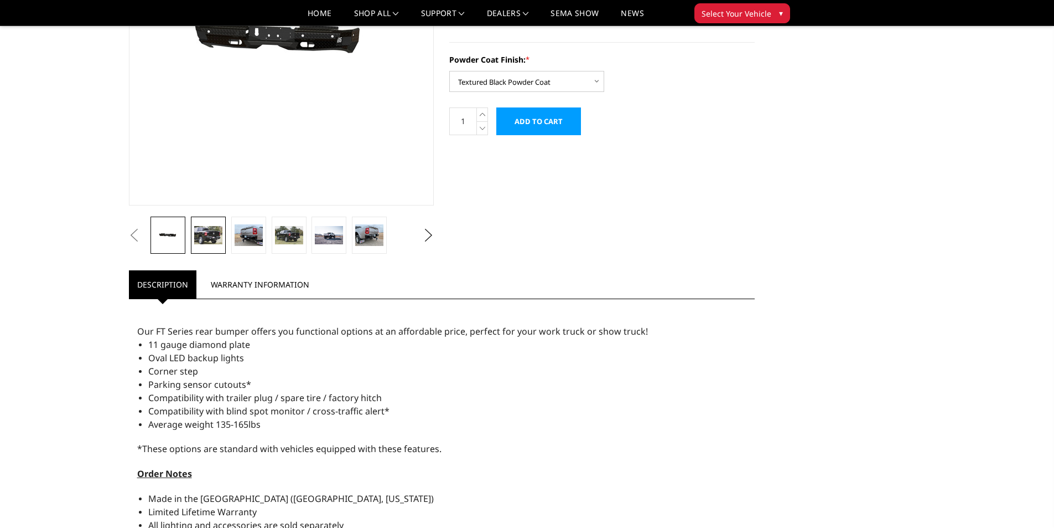
click at [218, 242] on img at bounding box center [208, 235] width 28 height 19
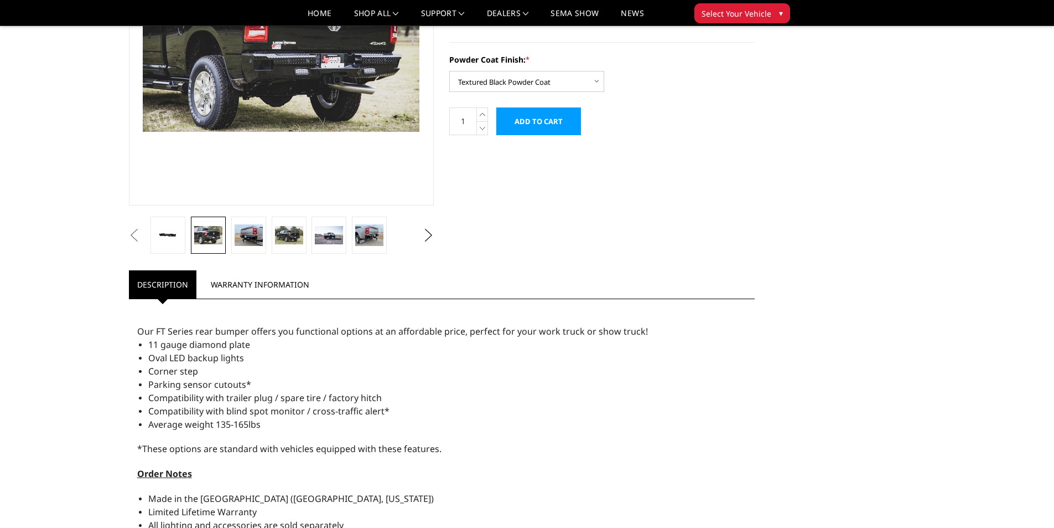
scroll to position [195, 0]
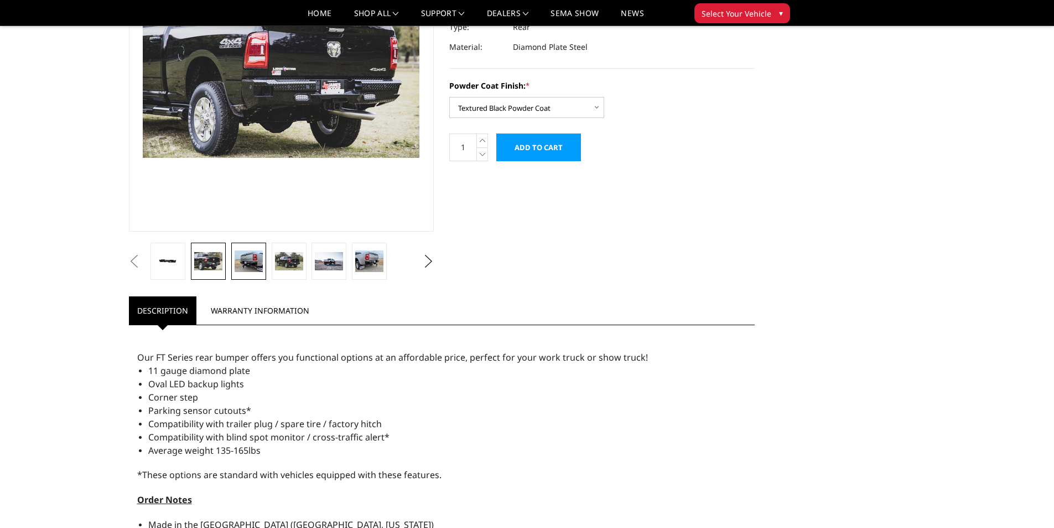
click at [255, 267] on img at bounding box center [249, 260] width 28 height 21
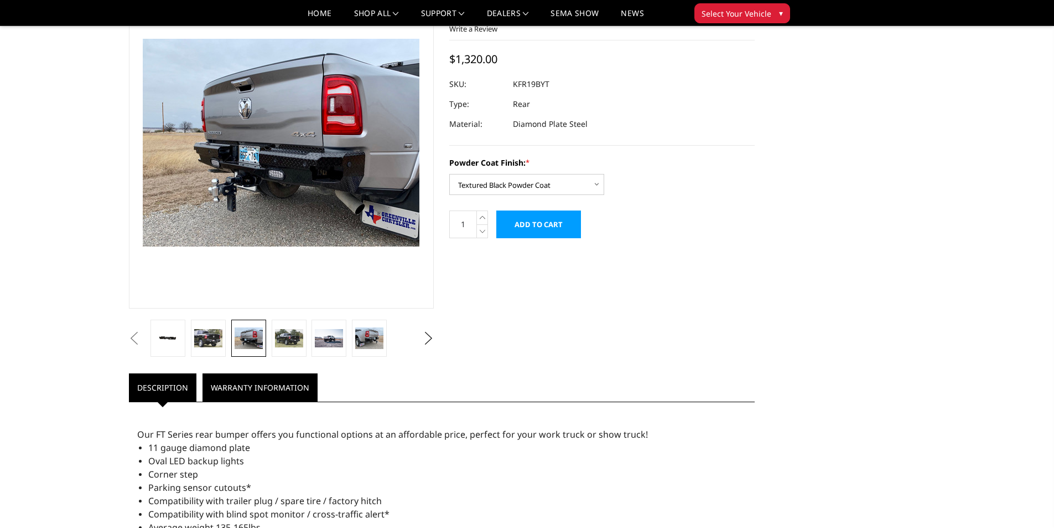
scroll to position [73, 0]
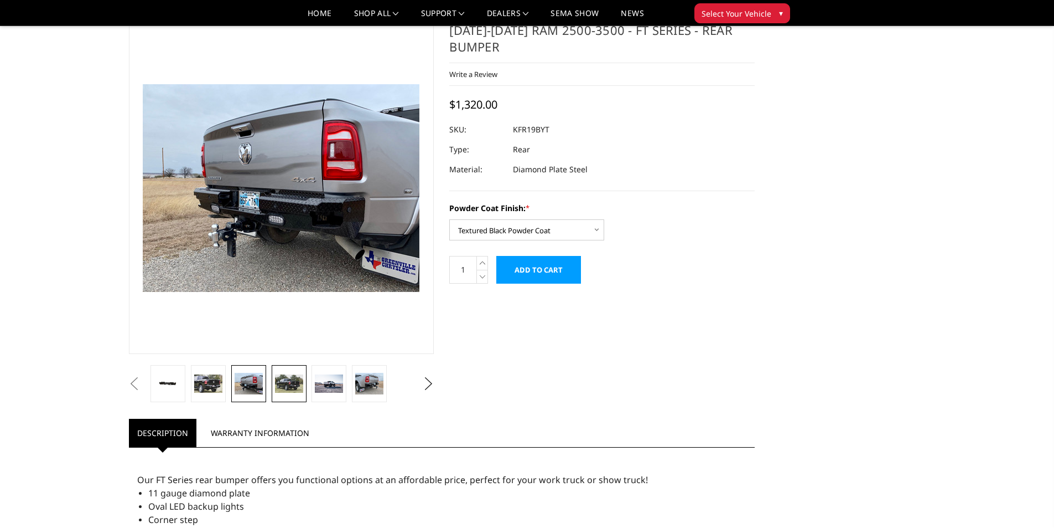
click at [289, 388] on img at bounding box center [289, 383] width 28 height 19
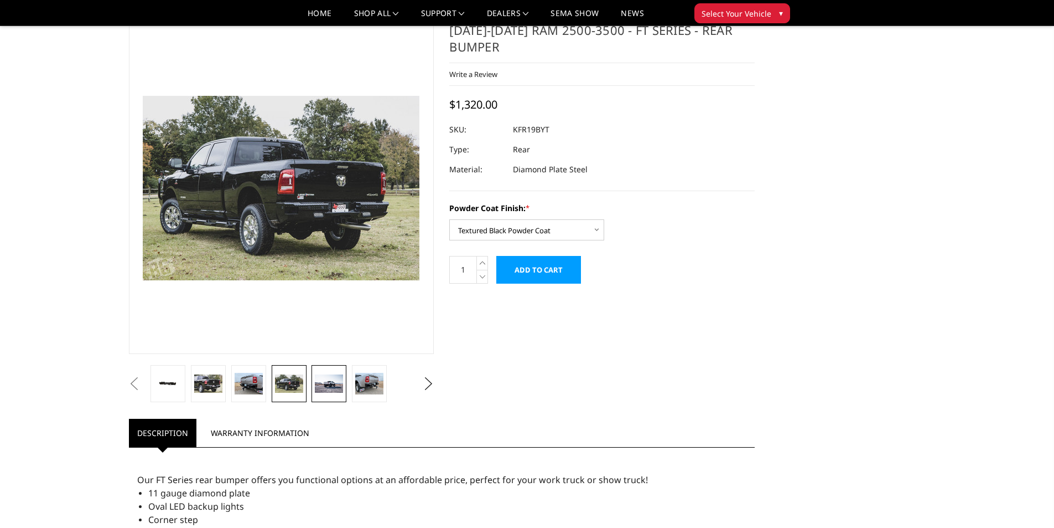
click at [321, 391] on img at bounding box center [329, 383] width 28 height 19
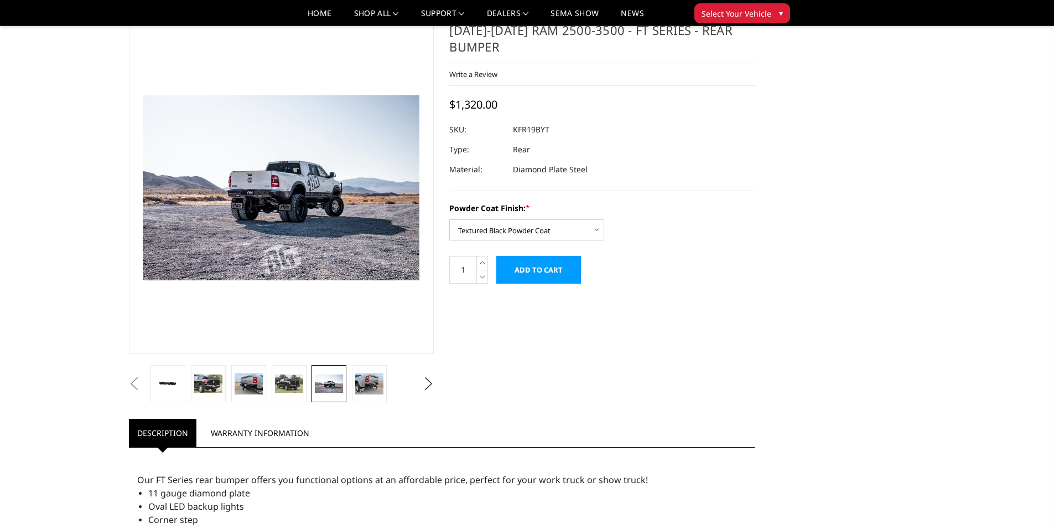
click at [344, 389] on link at bounding box center [329, 383] width 35 height 37
click at [359, 389] on img at bounding box center [369, 383] width 28 height 21
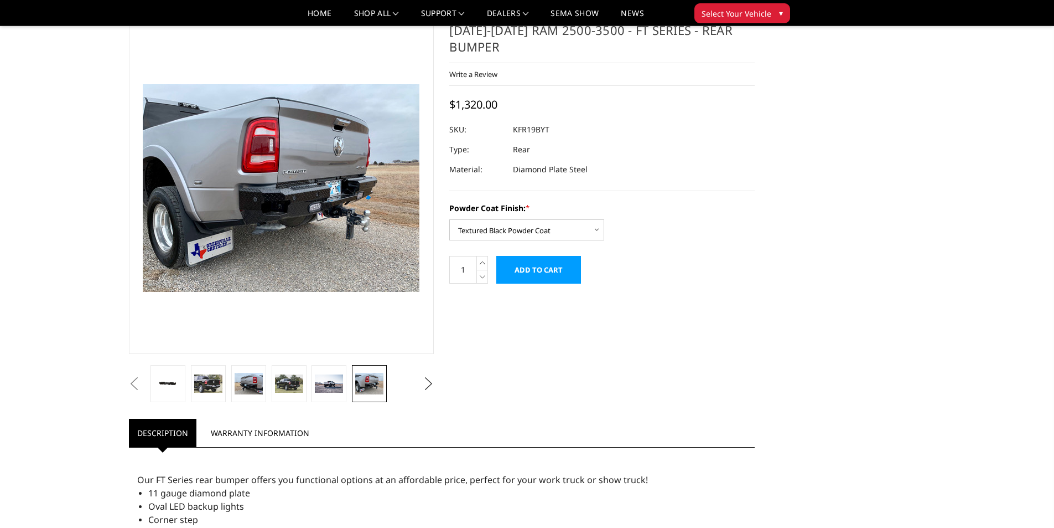
click at [430, 392] on button "Next" at bounding box center [428, 383] width 17 height 17
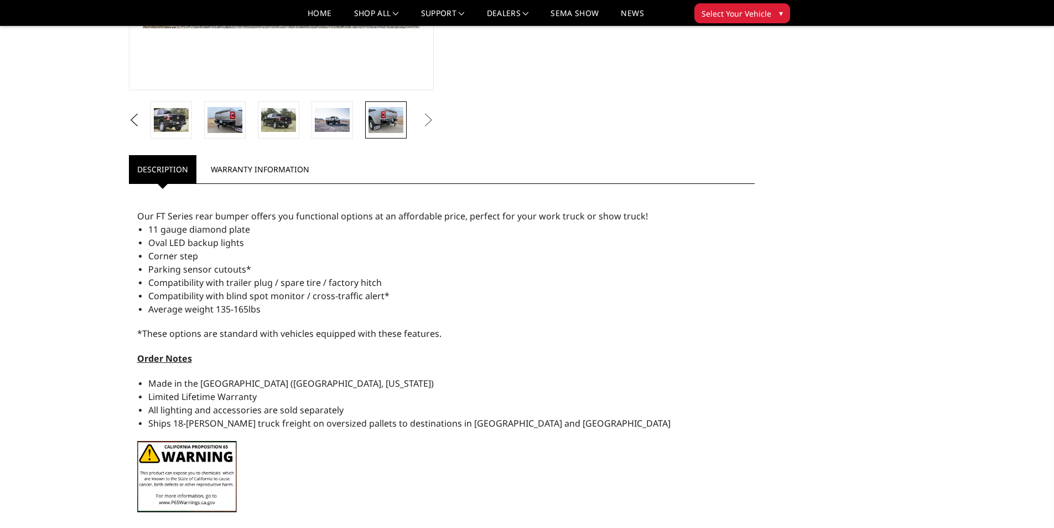
scroll to position [350, 0]
